Goal: Transaction & Acquisition: Purchase product/service

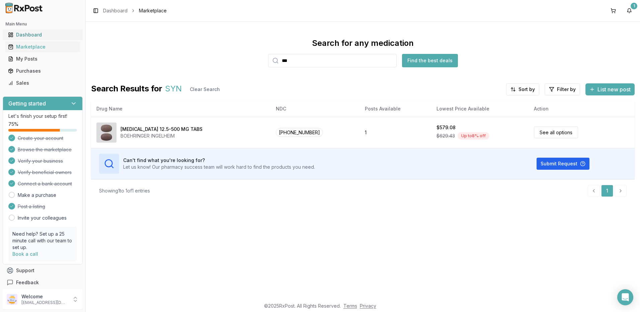
click at [30, 35] on div "Dashboard" at bounding box center [42, 34] width 69 height 7
click at [31, 36] on div "Dashboard" at bounding box center [42, 34] width 69 height 7
click at [34, 49] on div "Marketplace" at bounding box center [42, 47] width 69 height 7
click at [302, 62] on input "***" at bounding box center [332, 60] width 128 height 13
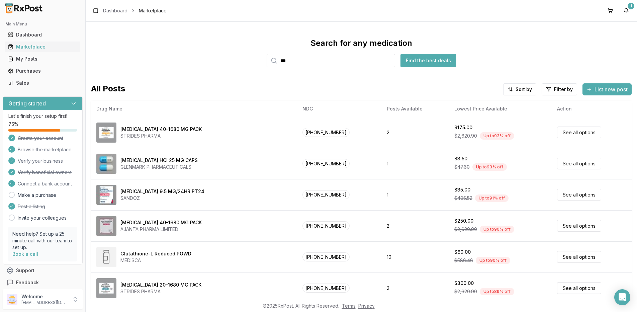
drag, startPoint x: 283, startPoint y: 59, endPoint x: 259, endPoint y: 61, distance: 24.8
click at [259, 61] on div "Search for any medication *** Find the best deals" at bounding box center [361, 52] width 541 height 29
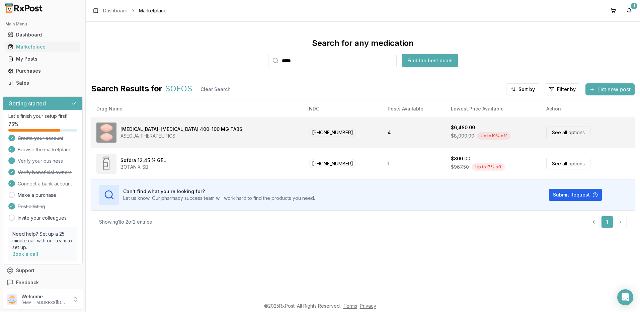
type input "*****"
click at [172, 135] on div "ASEGUA THERAPEUTICS" at bounding box center [181, 136] width 122 height 7
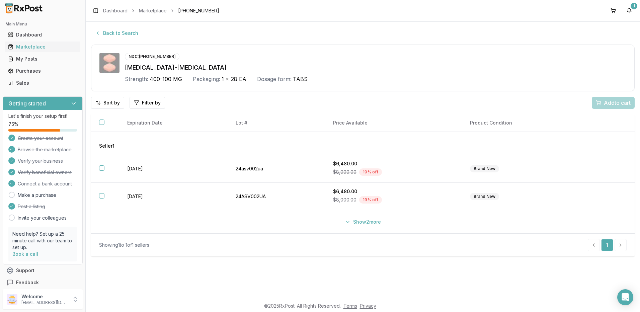
click at [350, 222] on button "Show 2 more" at bounding box center [363, 222] width 44 height 12
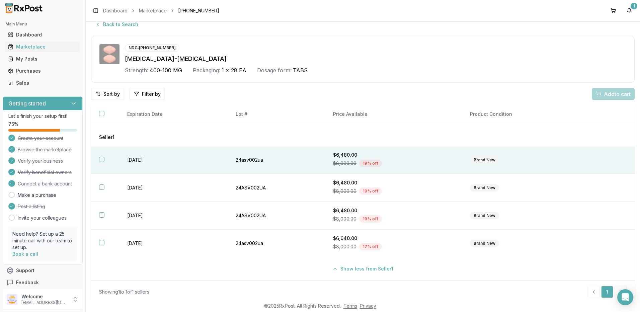
scroll to position [13, 0]
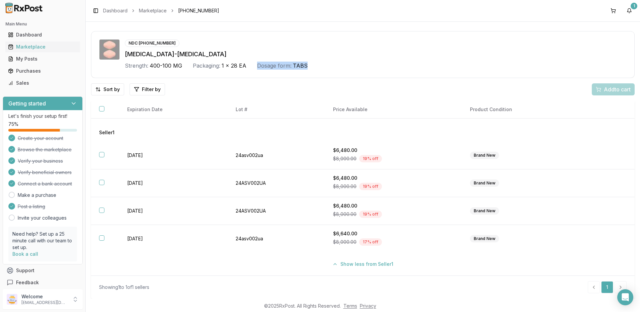
drag, startPoint x: 311, startPoint y: 67, endPoint x: 253, endPoint y: 68, distance: 57.9
click at [253, 68] on div "Strength: 400-100 MG Packaging: 1 x 28 EA Dosage form: TABS" at bounding box center [375, 66] width 501 height 8
drag, startPoint x: 253, startPoint y: 68, endPoint x: 261, endPoint y: 76, distance: 11.1
click at [261, 76] on div "NDC: [PHONE_NUMBER] [MEDICAL_DATA]-[MEDICAL_DATA] Strength: 400-100 MG Packagin…" at bounding box center [362, 54] width 543 height 47
drag, startPoint x: 255, startPoint y: 68, endPoint x: 308, endPoint y: 68, distance: 52.5
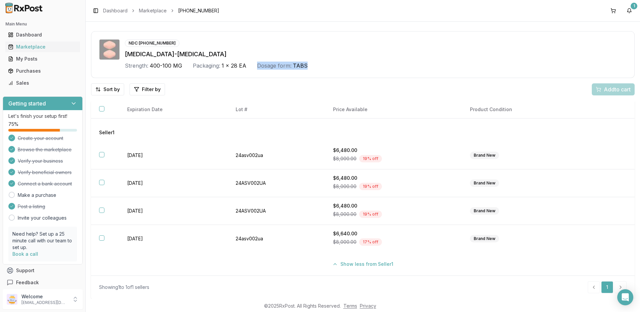
click at [308, 68] on div "Strength: 400-100 MG Packaging: 1 x 28 EA Dosage form: TABS" at bounding box center [375, 66] width 501 height 8
drag, startPoint x: 308, startPoint y: 68, endPoint x: 308, endPoint y: 73, distance: 4.7
click at [308, 73] on div "NDC: [PHONE_NUMBER] [MEDICAL_DATA]-[MEDICAL_DATA] Strength: 400-100 MG Packagin…" at bounding box center [362, 54] width 543 height 47
drag, startPoint x: 308, startPoint y: 69, endPoint x: 193, endPoint y: 71, distance: 115.5
click at [193, 71] on div "NDC: [PHONE_NUMBER] [MEDICAL_DATA]-[MEDICAL_DATA] Strength: 400-100 MG Packagin…" at bounding box center [362, 54] width 543 height 47
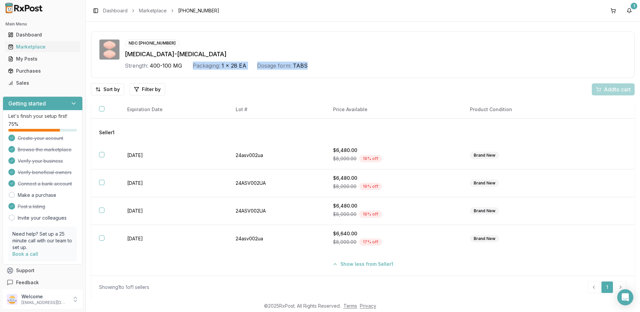
drag, startPoint x: 193, startPoint y: 71, endPoint x: 262, endPoint y: 74, distance: 69.0
click at [262, 74] on div "NDC: [PHONE_NUMBER] [MEDICAL_DATA]-[MEDICAL_DATA] Strength: 400-100 MG Packagin…" at bounding box center [362, 54] width 543 height 47
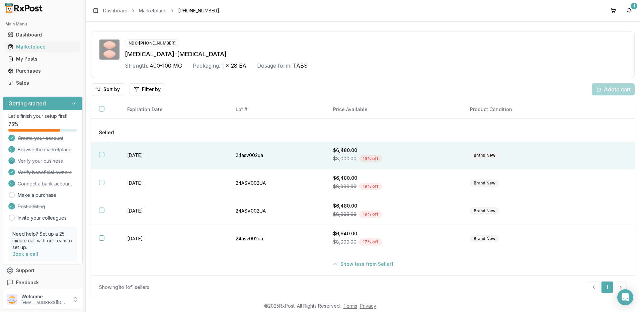
click at [102, 154] on button "button" at bounding box center [101, 154] width 5 height 5
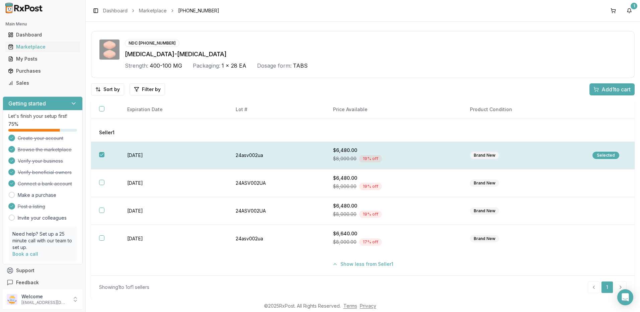
click at [102, 154] on button "button" at bounding box center [101, 154] width 5 height 5
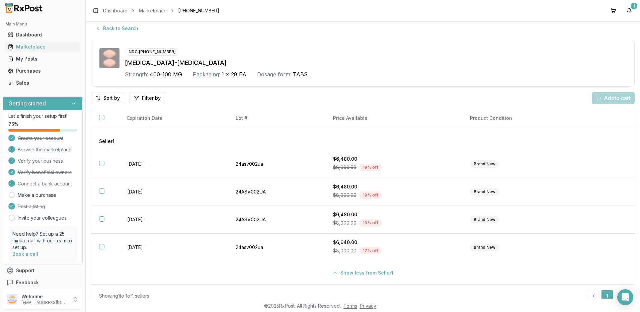
scroll to position [0, 0]
